Goal: Information Seeking & Learning: Find specific fact

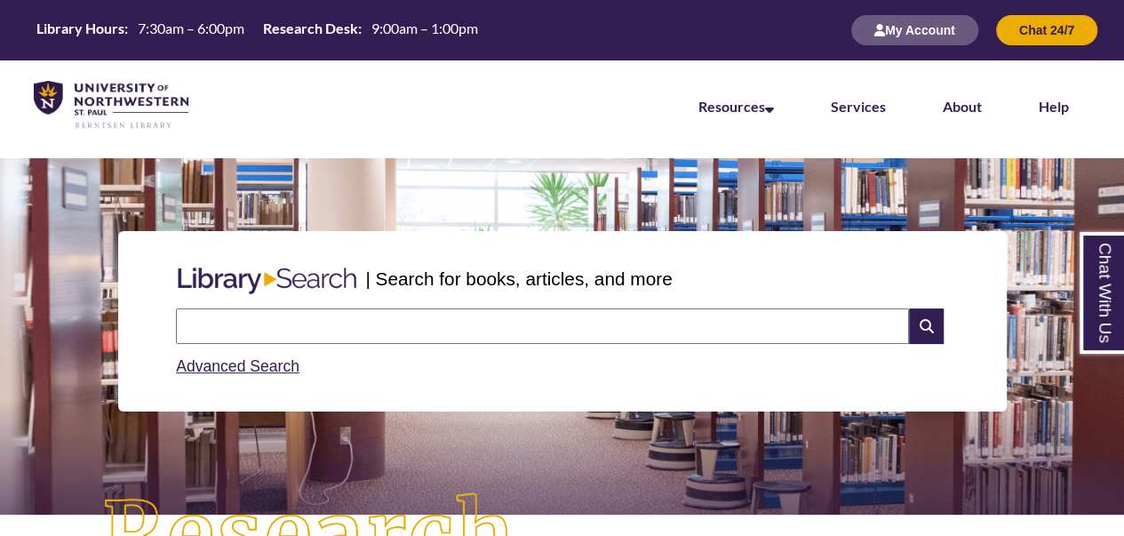
click at [395, 319] on input "text" at bounding box center [542, 326] width 733 height 36
type input "**********"
click at [379, 314] on input "text" at bounding box center [542, 326] width 733 height 36
type input "**********"
